Goal: Communication & Community: Answer question/provide support

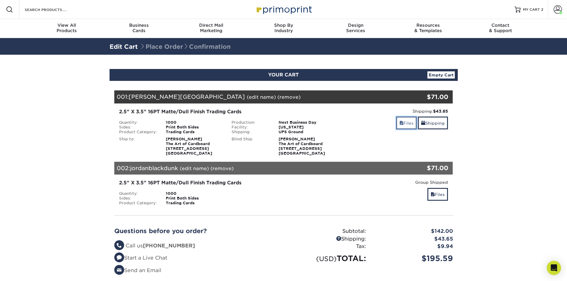
click at [406, 127] on link "Files" at bounding box center [406, 123] width 21 height 13
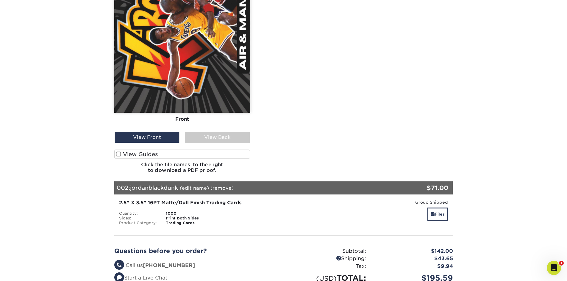
scroll to position [357, 0]
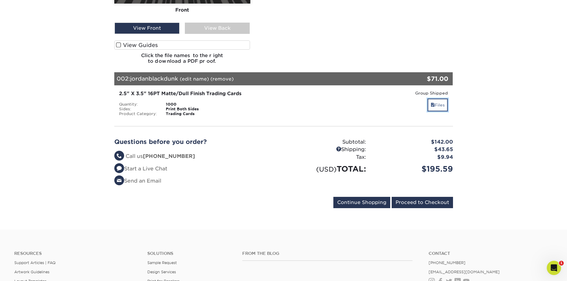
click at [439, 103] on link "Files" at bounding box center [437, 104] width 21 height 13
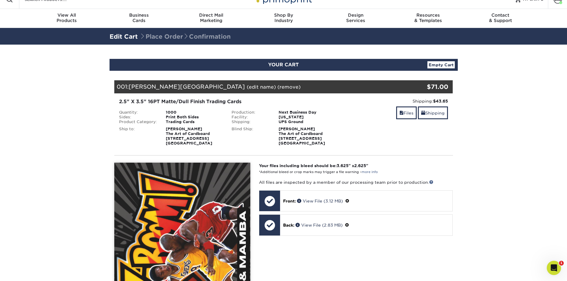
scroll to position [0, 0]
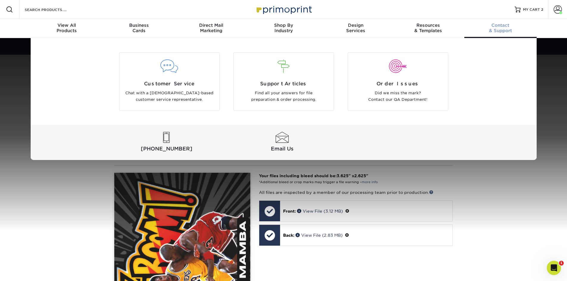
click at [501, 25] on span "Contact" at bounding box center [500, 25] width 72 height 5
click at [179, 77] on div at bounding box center [169, 70] width 100 height 21
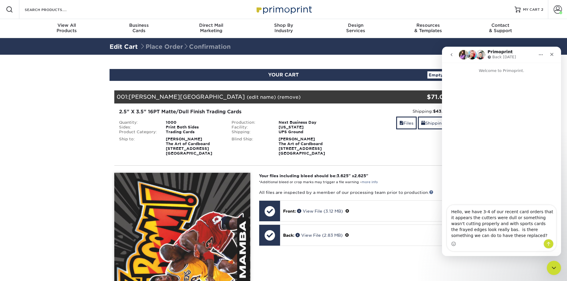
click at [475, 229] on textarea "Hello, we have 3-4 of our recent card orders that it appears the cutters were d…" at bounding box center [501, 222] width 109 height 34
type textarea "Hello, we have 3-4 of our recent card orders that it appears the cutters were d…"
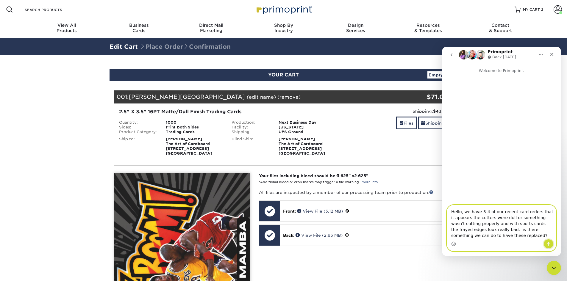
click at [547, 241] on icon "Send a message…" at bounding box center [548, 243] width 5 height 5
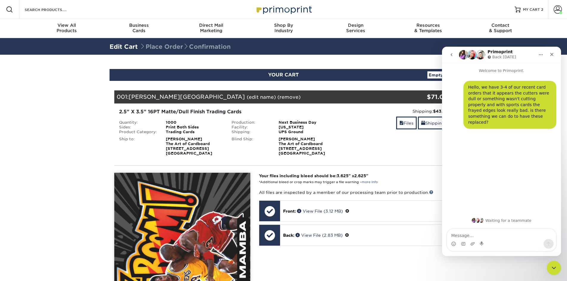
click at [542, 56] on icon "Home" at bounding box center [540, 54] width 5 height 5
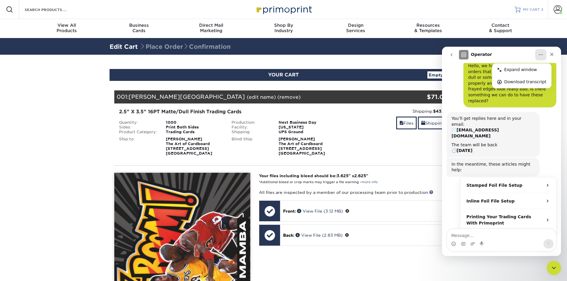
click at [523, 11] on span "MY CART" at bounding box center [531, 9] width 17 height 5
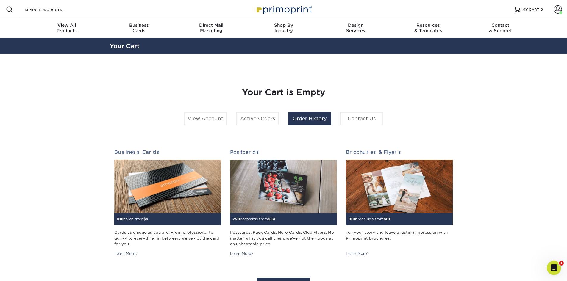
click at [311, 121] on link "Order History" at bounding box center [309, 119] width 43 height 14
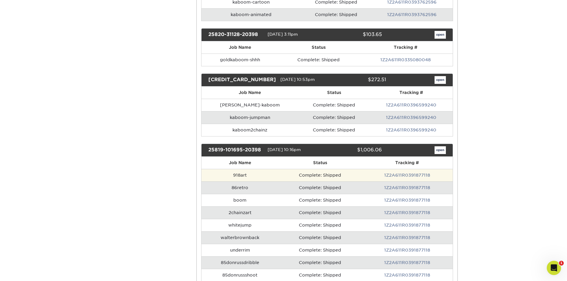
scroll to position [208, 0]
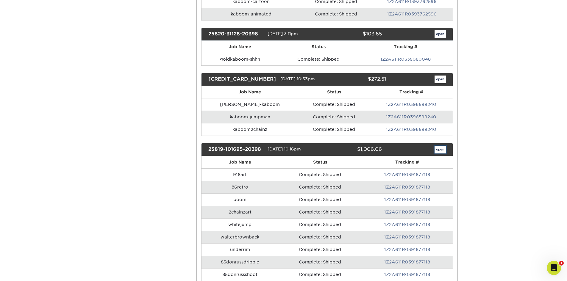
click at [442, 149] on link "open" at bounding box center [439, 150] width 11 height 8
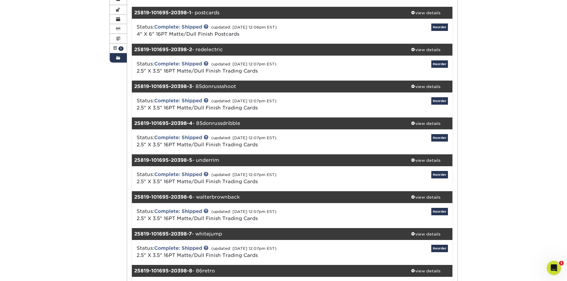
scroll to position [89, 0]
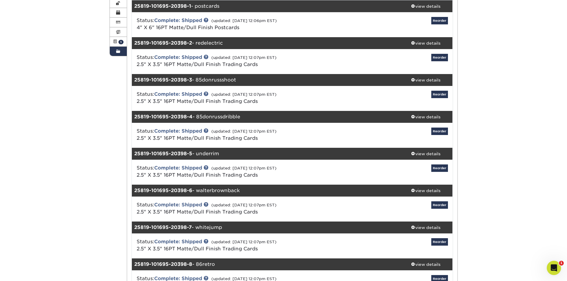
drag, startPoint x: 258, startPoint y: 189, endPoint x: 132, endPoint y: 191, distance: 126.4
click at [132, 191] on div "25819-101695-20398-6 - walterbrownback" at bounding box center [265, 191] width 267 height 12
copy div "25819-101695-20398-6 - walterbrownback"
click at [240, 191] on div "25819-101695-20398-6 - walterbrownback" at bounding box center [265, 191] width 267 height 12
drag, startPoint x: 192, startPoint y: 190, endPoint x: 133, endPoint y: 188, distance: 58.6
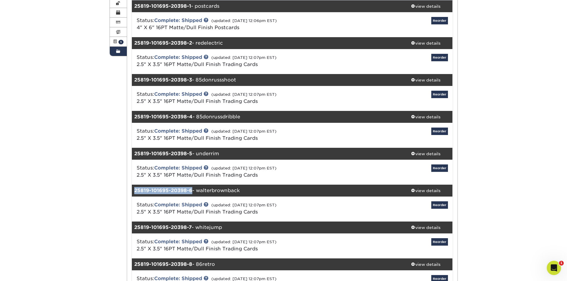
click at [133, 188] on div "25819-101695-20398-6 - walterbrownback" at bounding box center [265, 191] width 267 height 12
copy strong "25819-101695-20398-6"
drag, startPoint x: 245, startPoint y: 191, endPoint x: 199, endPoint y: 192, distance: 46.7
click at [199, 192] on div "25819-101695-20398-6 - walterbrownback" at bounding box center [265, 191] width 267 height 12
copy div "walterbrownback"
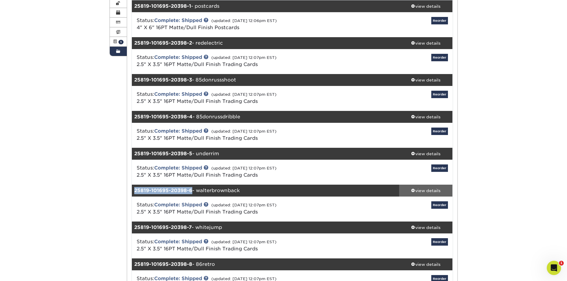
click at [429, 190] on div "view details" at bounding box center [426, 191] width 54 height 6
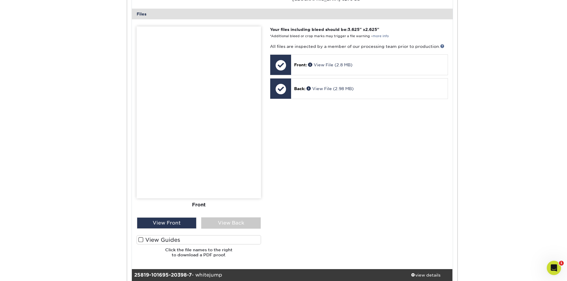
scroll to position [357, 0]
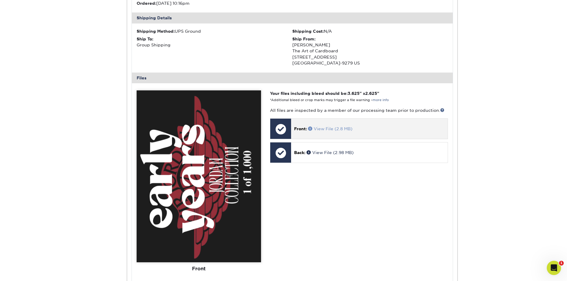
click at [328, 130] on link "View File (2.8 MB)" at bounding box center [330, 128] width 44 height 5
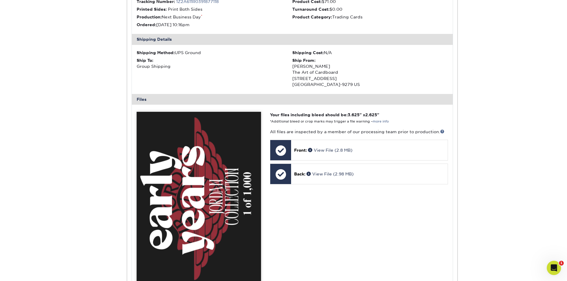
scroll to position [268, 0]
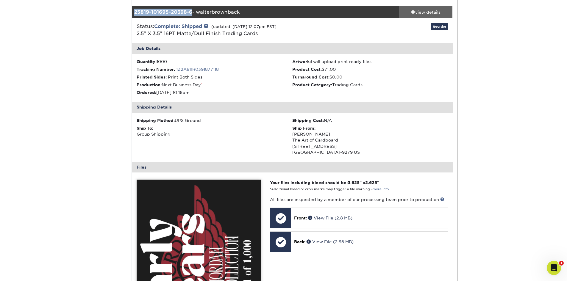
click at [421, 14] on div "view details" at bounding box center [426, 12] width 54 height 6
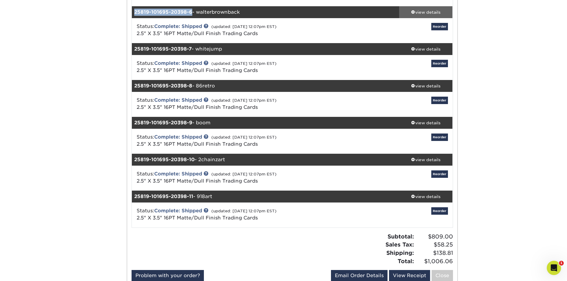
click at [432, 14] on div "view details" at bounding box center [426, 12] width 54 height 6
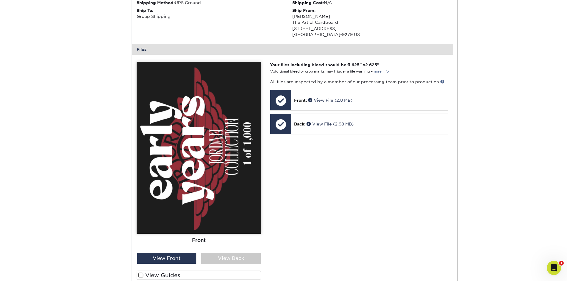
scroll to position [446, 0]
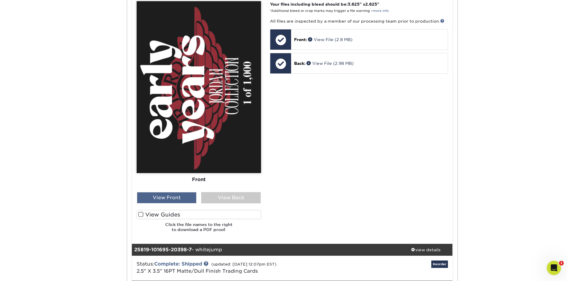
click at [171, 199] on div "View Front" at bounding box center [166, 197] width 59 height 11
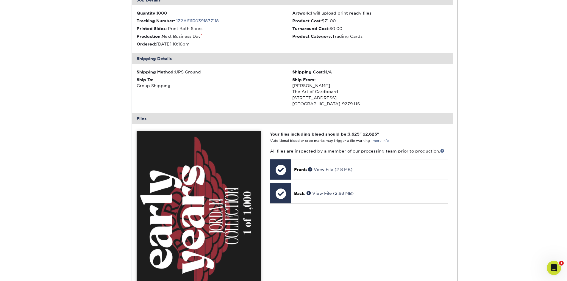
scroll to position [476, 0]
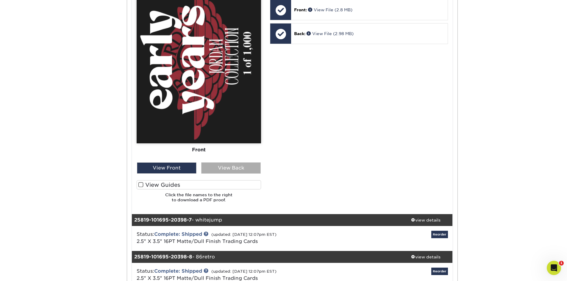
click at [232, 165] on div "View Back" at bounding box center [230, 167] width 59 height 11
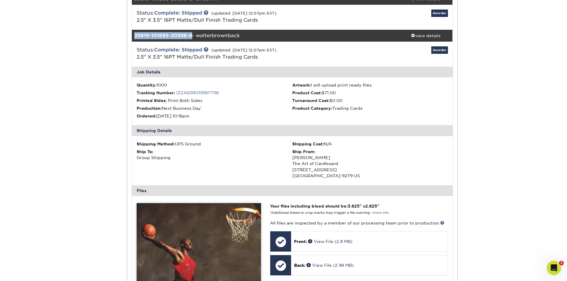
scroll to position [208, 0]
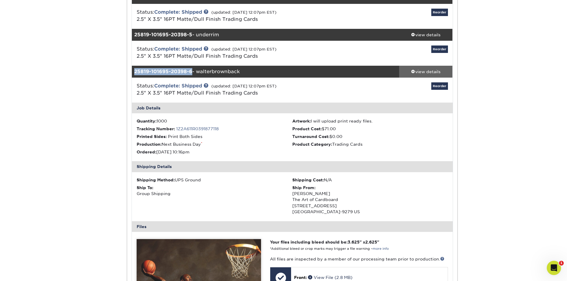
drag, startPoint x: 437, startPoint y: 69, endPoint x: 429, endPoint y: 70, distance: 8.1
click at [437, 69] on div "view details" at bounding box center [426, 72] width 54 height 6
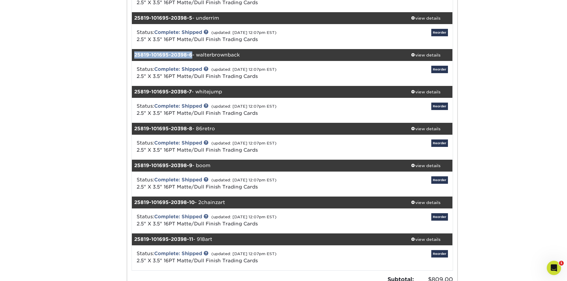
scroll to position [238, 0]
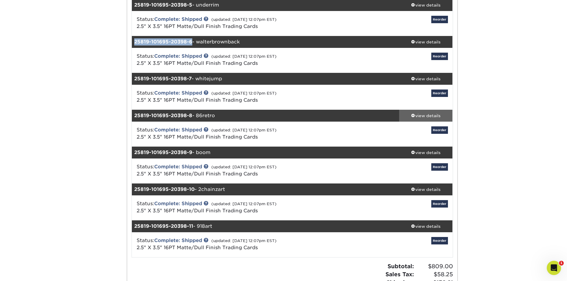
click at [436, 117] on div "view details" at bounding box center [426, 116] width 54 height 6
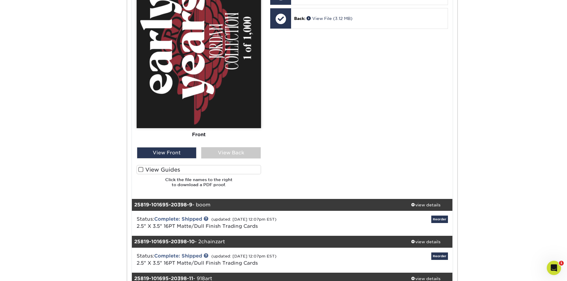
scroll to position [565, 0]
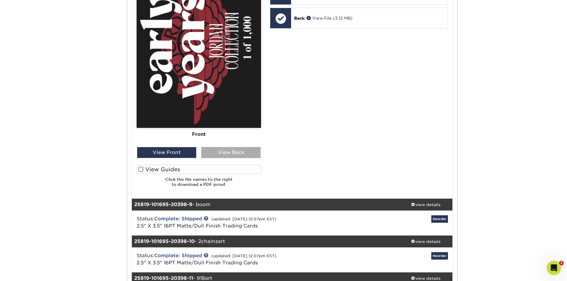
click at [222, 153] on div "View Back" at bounding box center [230, 152] width 59 height 11
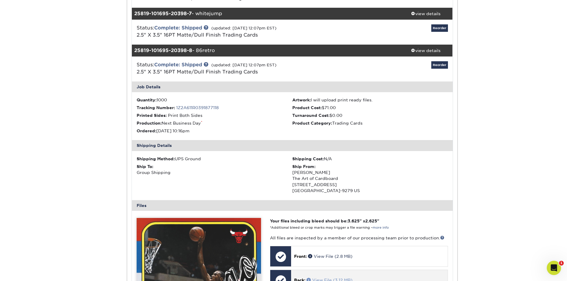
scroll to position [268, 0]
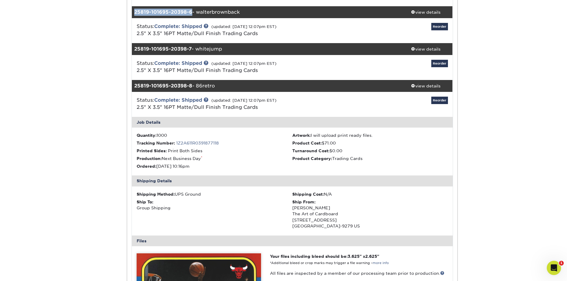
drag, startPoint x: 225, startPoint y: 83, endPoint x: 133, endPoint y: 84, distance: 92.8
click at [133, 84] on div "25819-101695-20398-8 - 86retro" at bounding box center [265, 86] width 267 height 12
copy div "25819-101695-20398-8 - 86retro"
click at [436, 84] on div "view details" at bounding box center [426, 86] width 54 height 6
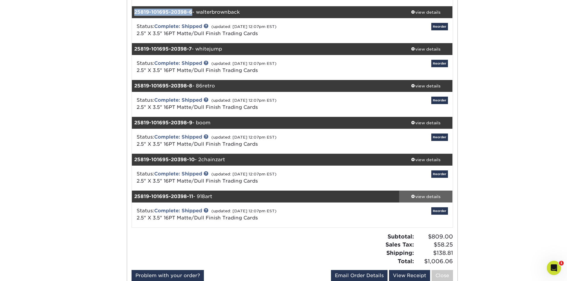
click at [430, 199] on div "view details" at bounding box center [426, 197] width 54 height 6
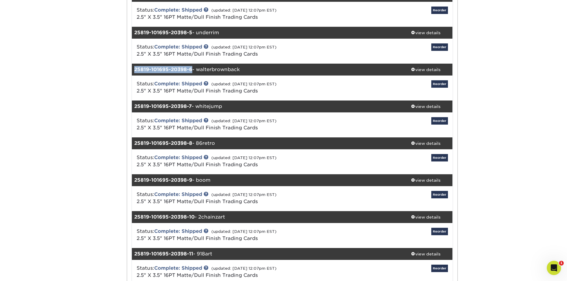
scroll to position [208, 0]
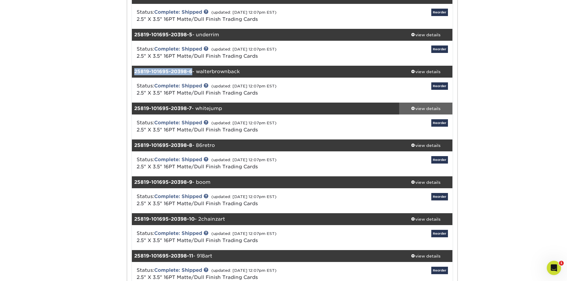
click at [436, 108] on div "view details" at bounding box center [426, 109] width 54 height 6
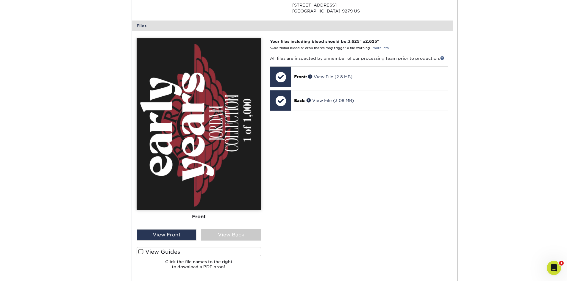
scroll to position [506, 0]
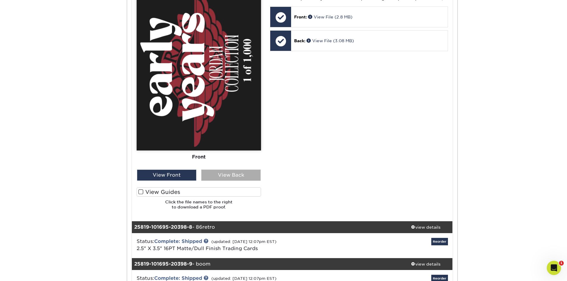
click at [246, 177] on div "View Back" at bounding box center [230, 175] width 59 height 11
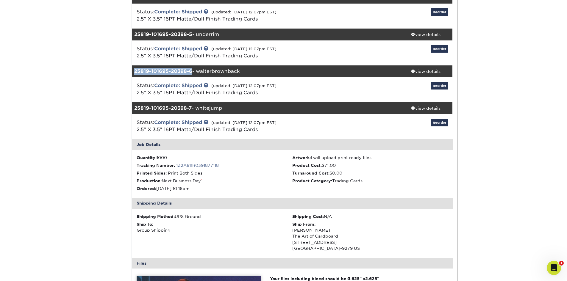
scroll to position [208, 0]
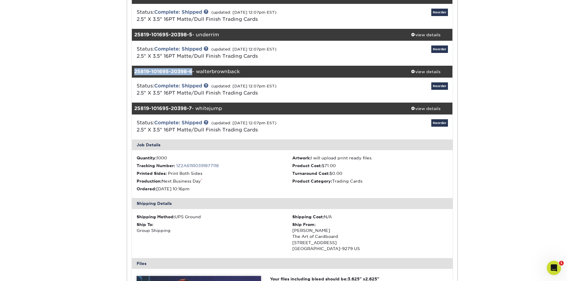
drag, startPoint x: 231, startPoint y: 106, endPoint x: 133, endPoint y: 109, distance: 97.9
click at [133, 109] on div "25819-101695-20398-7 - whitejump" at bounding box center [265, 109] width 267 height 12
copy div "25819-101695-20398-7 - whitejump"
click at [551, 264] on icon "Open Intercom Messenger" at bounding box center [553, 267] width 10 height 10
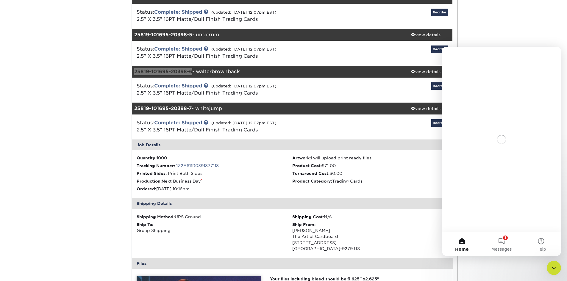
scroll to position [0, 0]
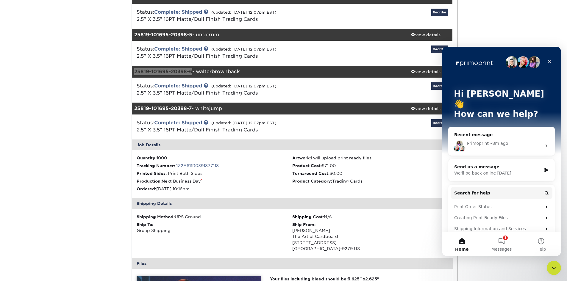
click at [525, 140] on div "Primoprint • 8m ago" at bounding box center [504, 143] width 75 height 6
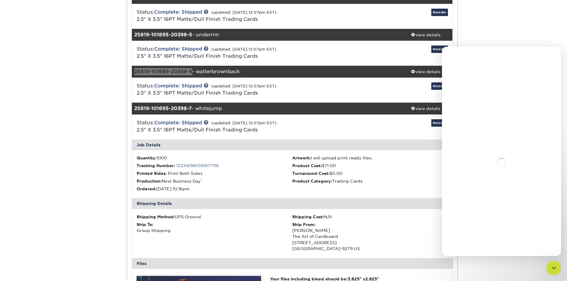
scroll to position [1, 0]
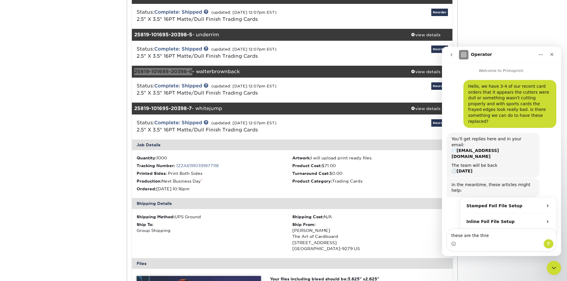
type textarea "these are the three"
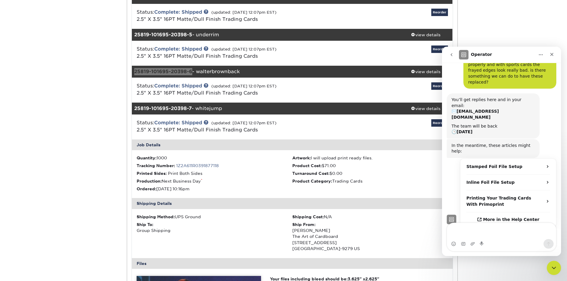
scroll to position [45, 0]
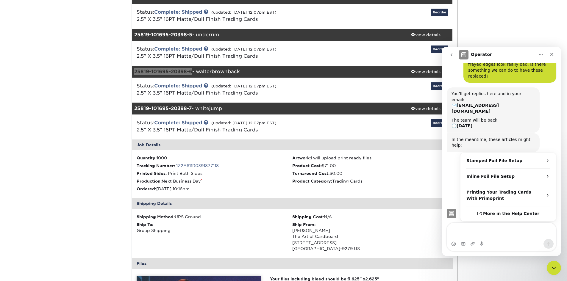
type textarea "25819-101695-20398-6 walterbrownback 25819-101695-20398-8 - 86retro 25819-10169…"
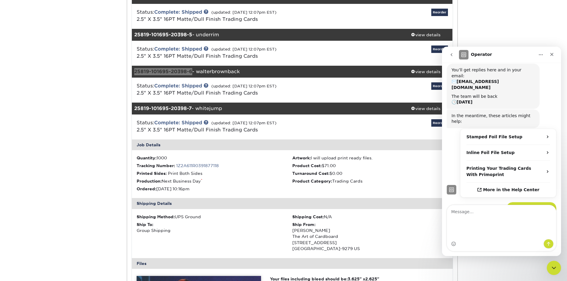
scroll to position [76, 0]
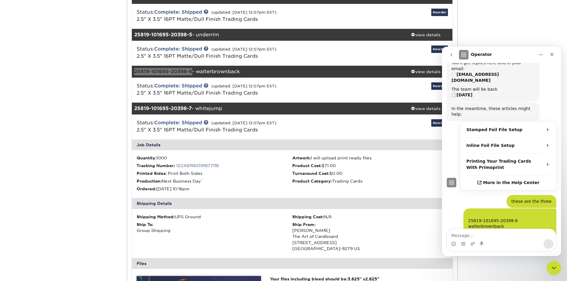
click at [544, 55] on button "Home" at bounding box center [540, 54] width 11 height 11
